Goal: Find specific page/section: Find specific page/section

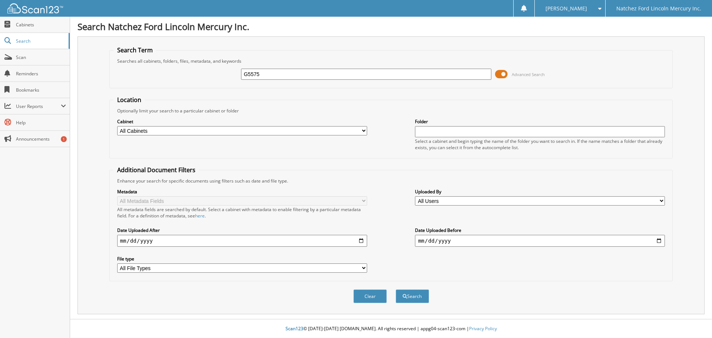
type input "G5575"
click at [396, 289] on button "Search" at bounding box center [412, 296] width 33 height 14
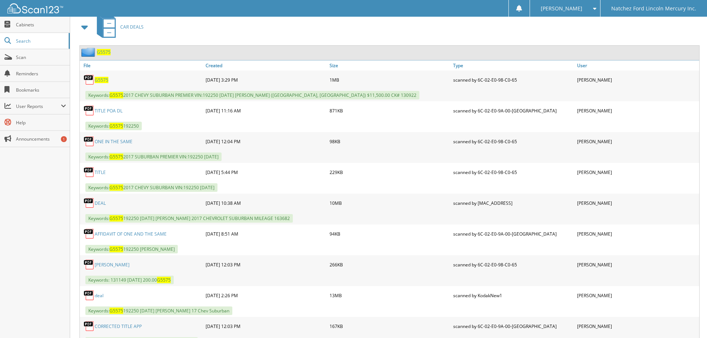
scroll to position [334, 0]
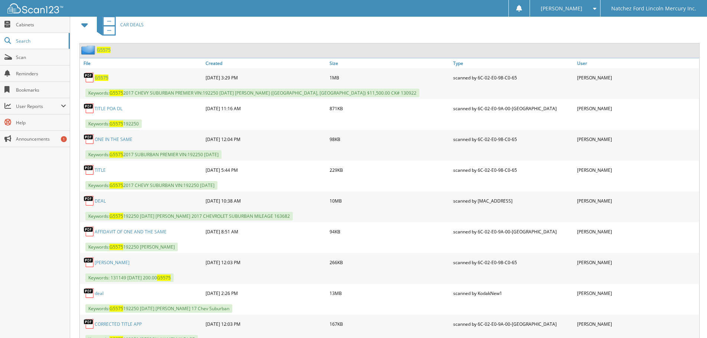
click at [99, 201] on link "DEAL" at bounding box center [100, 201] width 11 height 6
